Goal: Task Accomplishment & Management: Manage account settings

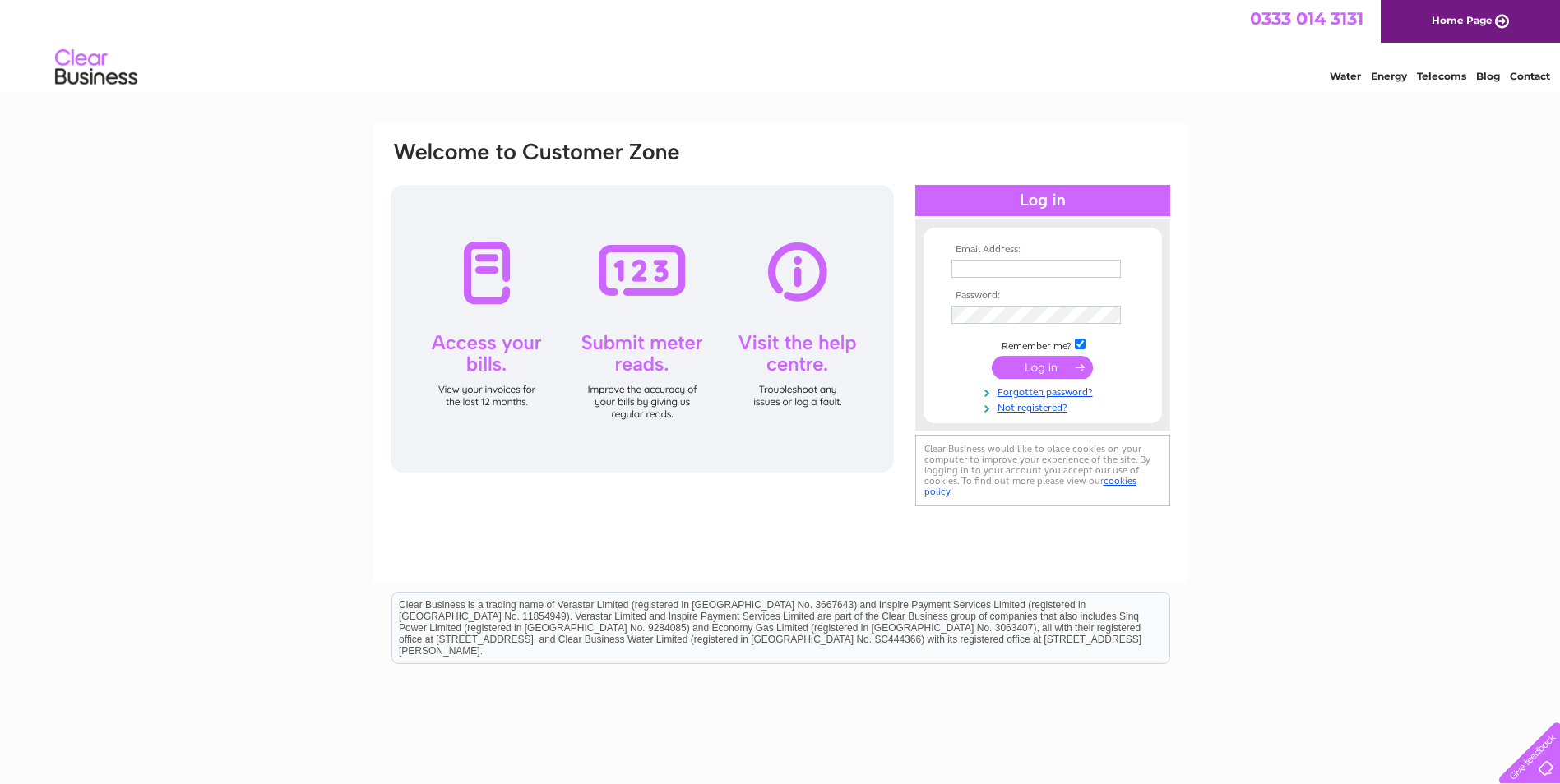
type input "colin.callander-bone@SHAX.org.uk"
click at [1057, 371] on input "submit" at bounding box center [1042, 367] width 101 height 23
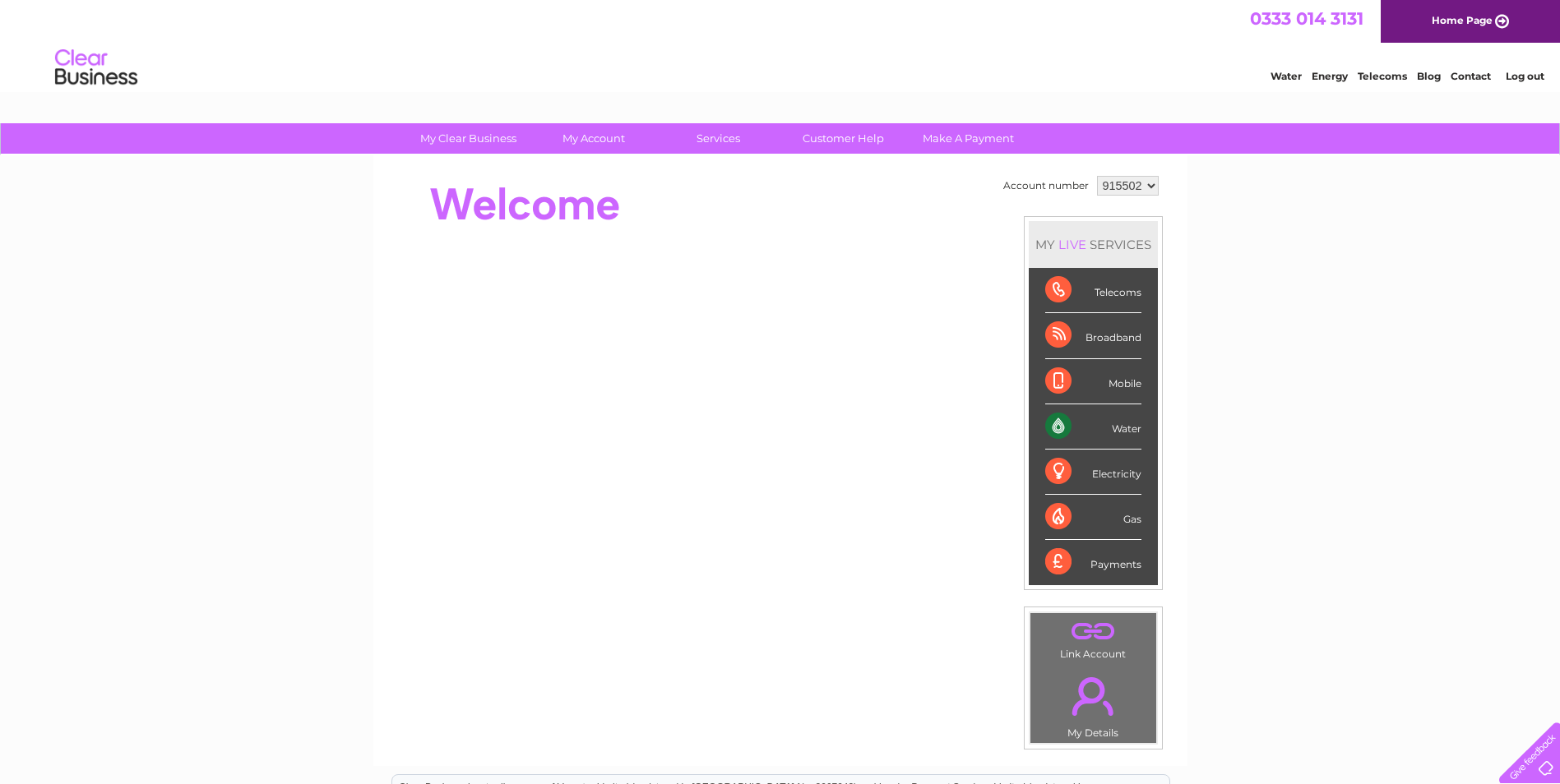
click at [1061, 433] on div "Water" at bounding box center [1093, 427] width 96 height 45
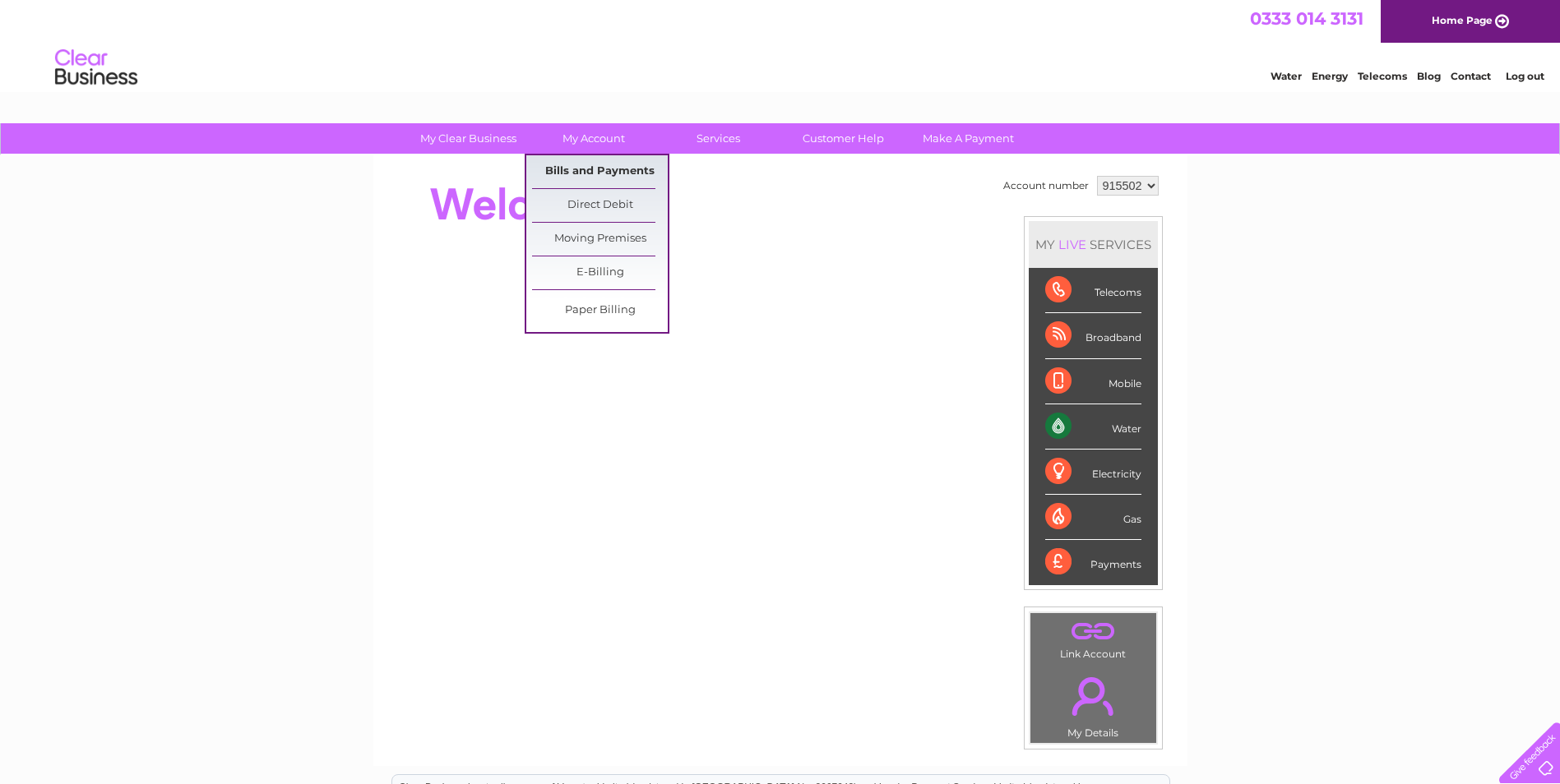
click at [609, 166] on link "Bills and Payments" at bounding box center [599, 172] width 136 height 33
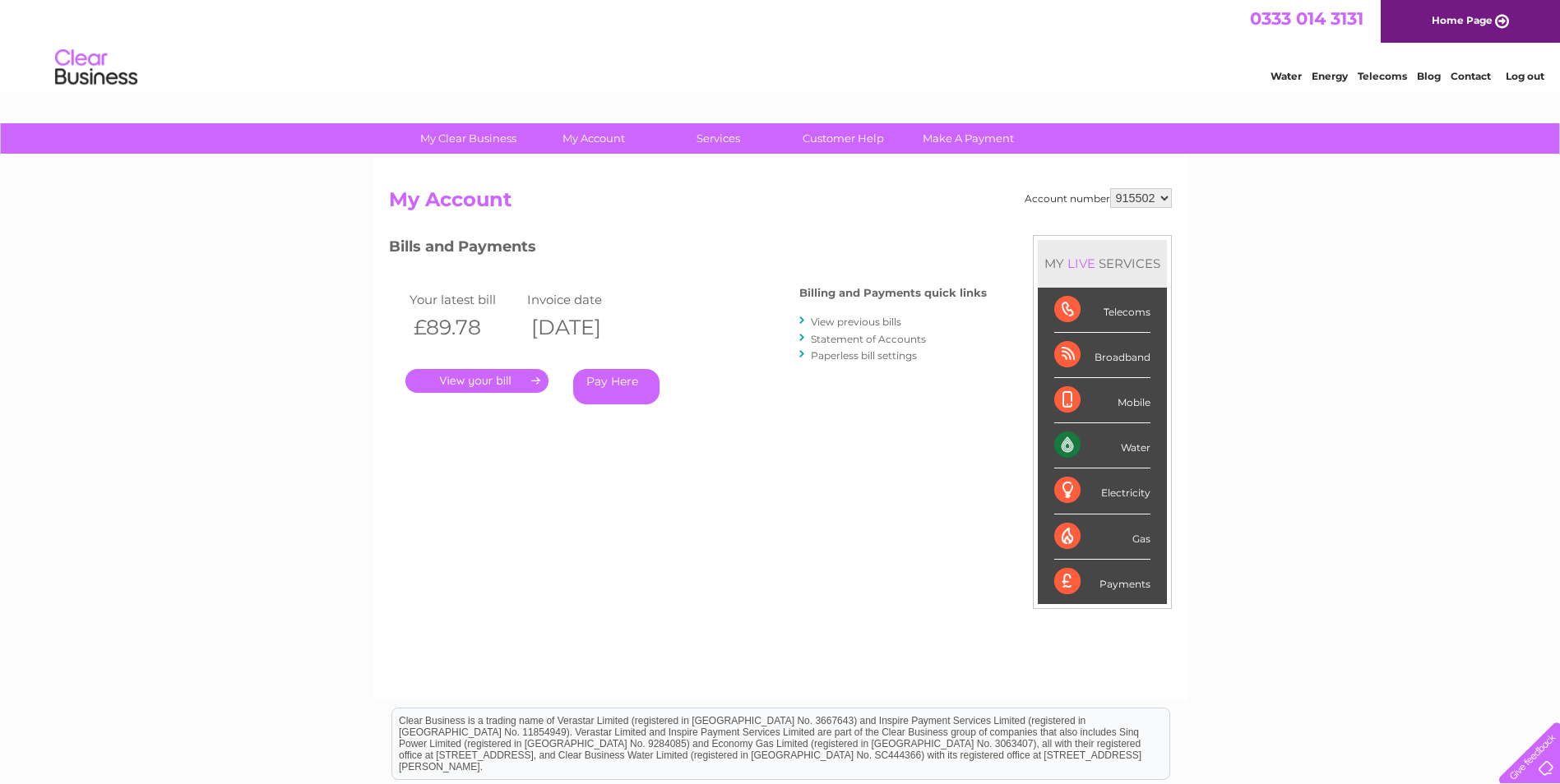
click at [530, 376] on link "." at bounding box center [477, 380] width 143 height 24
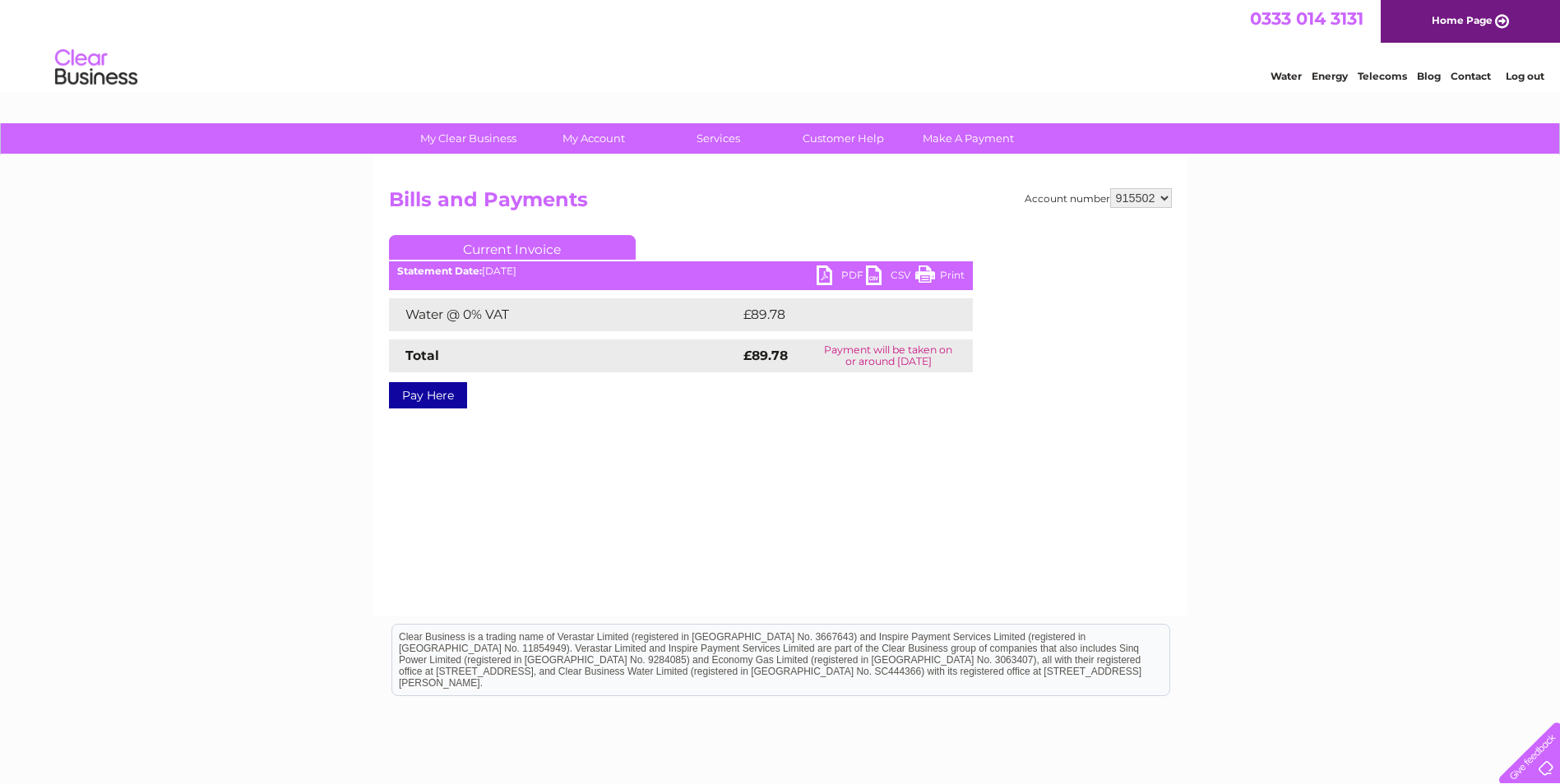
click at [820, 270] on link "PDF" at bounding box center [841, 277] width 49 height 24
